Goal: Task Accomplishment & Management: Manage account settings

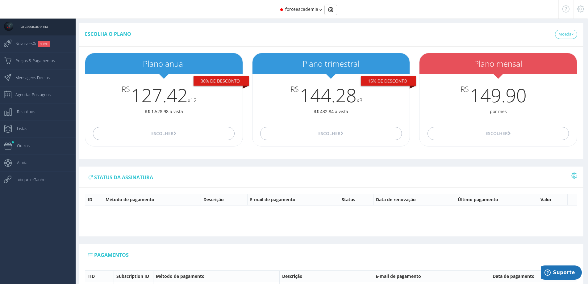
click at [319, 8] on icon at bounding box center [320, 10] width 3 height 4
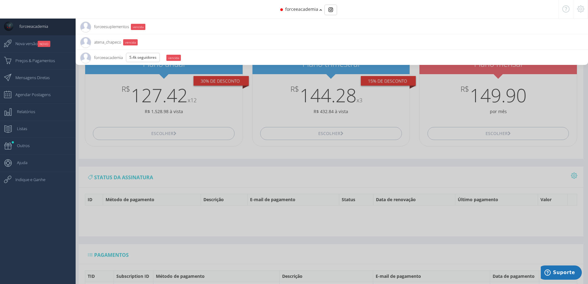
click at [109, 56] on span "forceeacademia 5.4K Seguidores" at bounding box center [122, 57] width 84 height 15
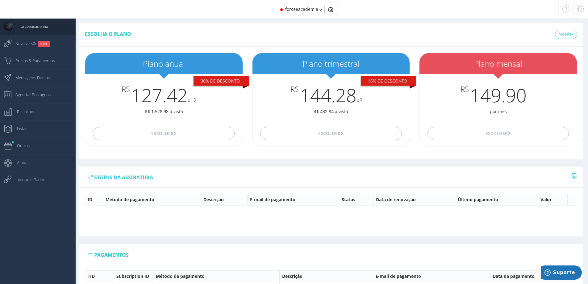
click at [308, 7] on span "forceeacademia" at bounding box center [301, 9] width 33 height 6
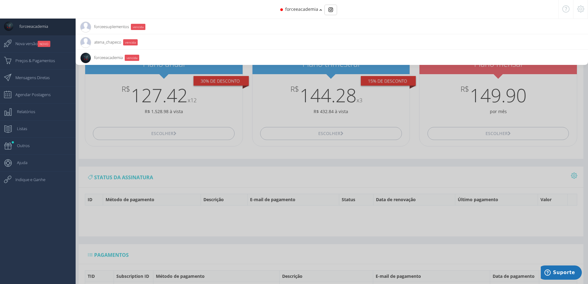
click at [107, 25] on span "forceesuplementos 2.1K Seguidores" at bounding box center [104, 26] width 49 height 15
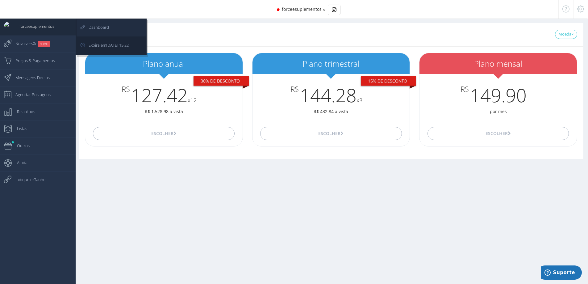
click at [93, 25] on span "Dashboard" at bounding box center [95, 26] width 27 height 15
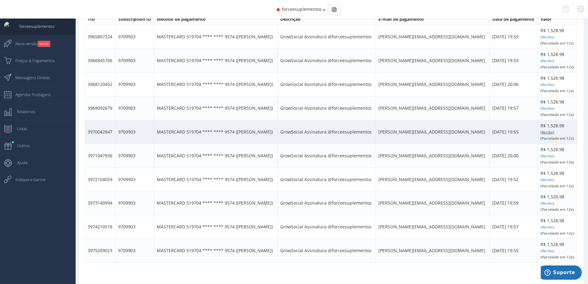
scroll to position [292, 0]
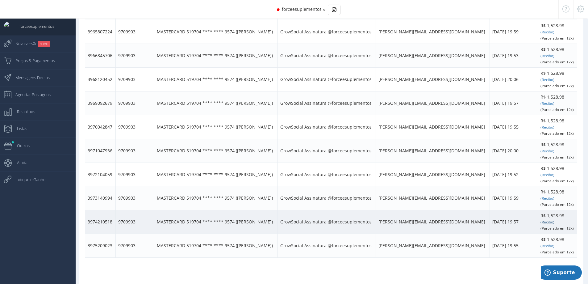
click at [540, 219] on small "(Recibo)" at bounding box center [547, 221] width 14 height 5
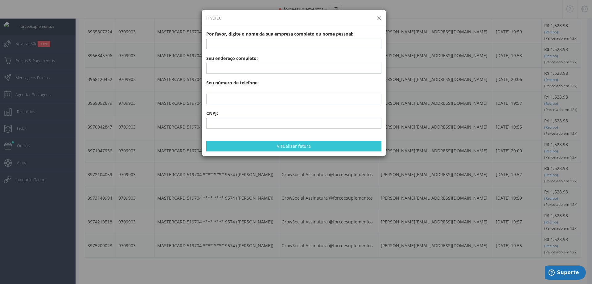
click at [379, 18] on button "×" at bounding box center [379, 18] width 5 height 8
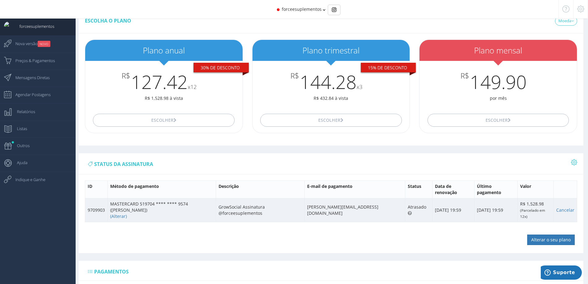
scroll to position [0, 0]
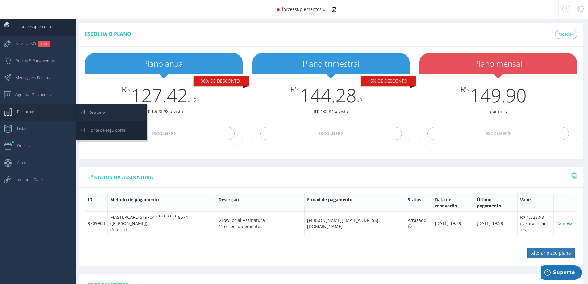
click at [95, 111] on span "Relatório" at bounding box center [93, 111] width 23 height 15
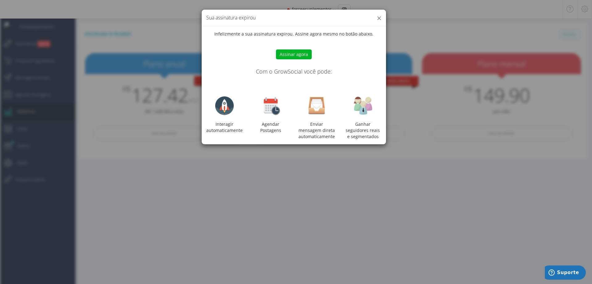
click at [380, 20] on button "×" at bounding box center [379, 18] width 5 height 8
